Goal: Transaction & Acquisition: Purchase product/service

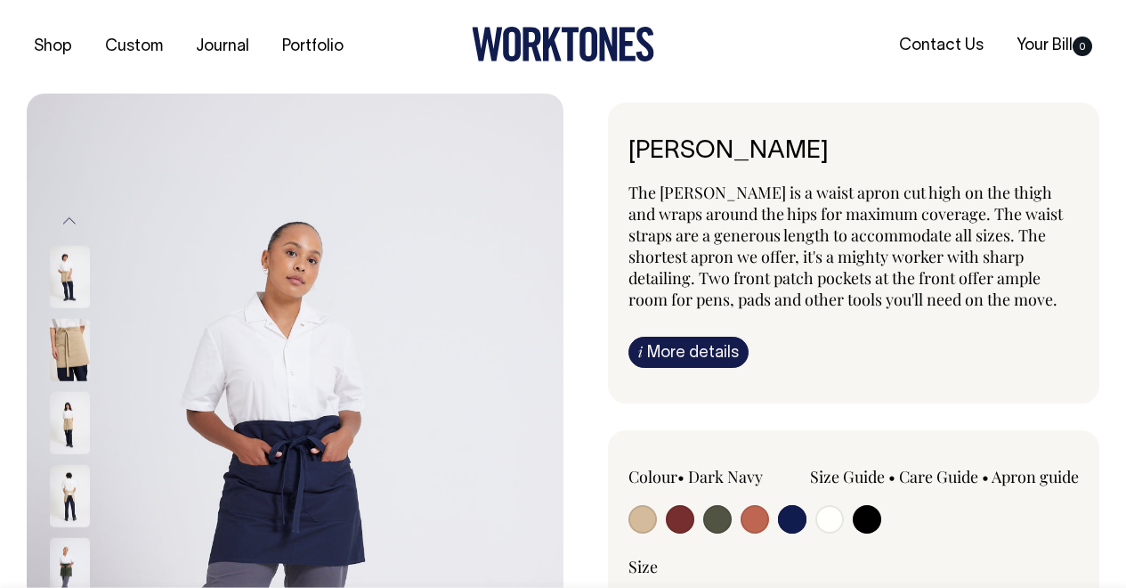
select select "Dark Navy"
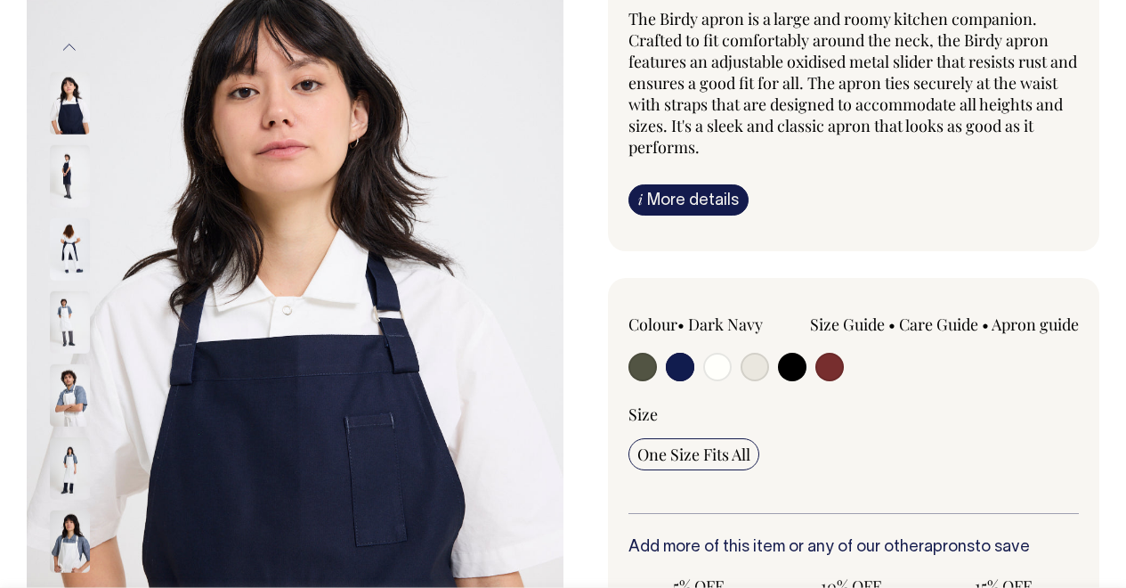
scroll to position [173, 0]
